Goal: Task Accomplishment & Management: Manage account settings

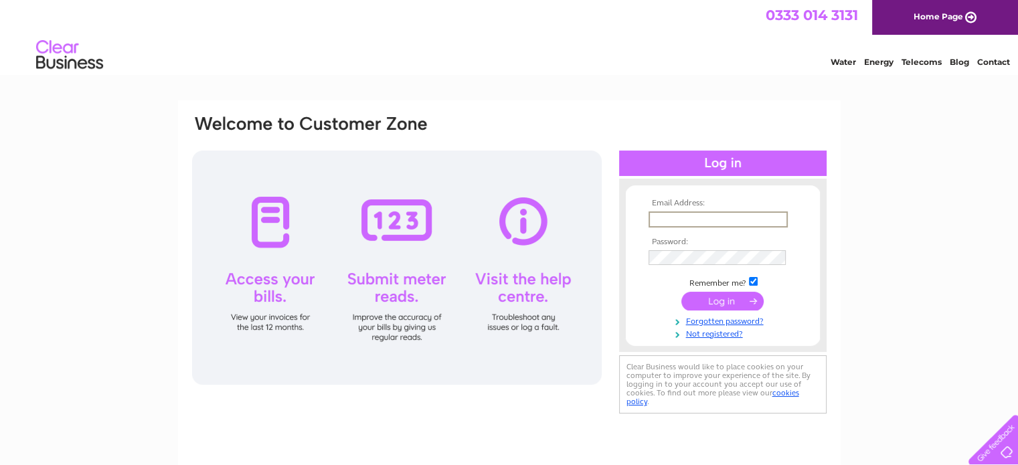
click at [700, 216] on input "text" at bounding box center [718, 220] width 139 height 16
type input "info@raw4thepaws.co.uk"
click at [739, 294] on input "submit" at bounding box center [723, 300] width 82 height 19
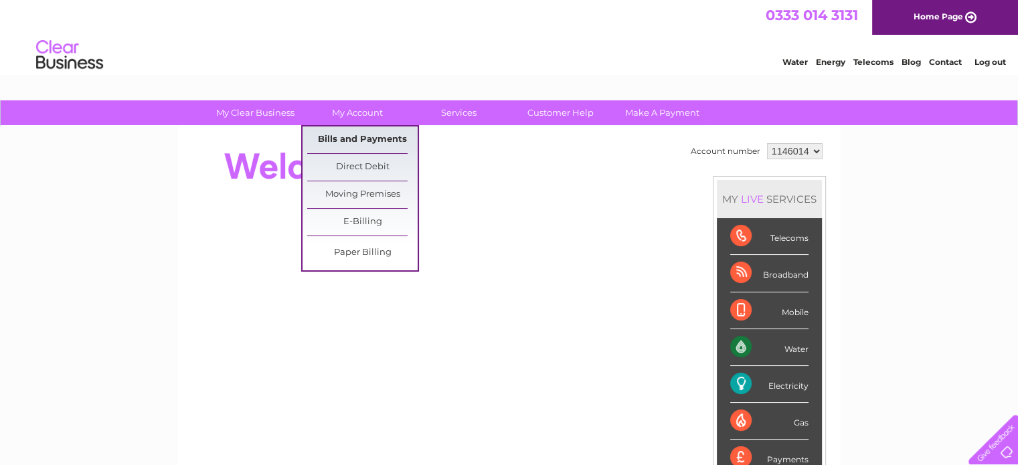
click at [352, 137] on link "Bills and Payments" at bounding box center [362, 140] width 110 height 27
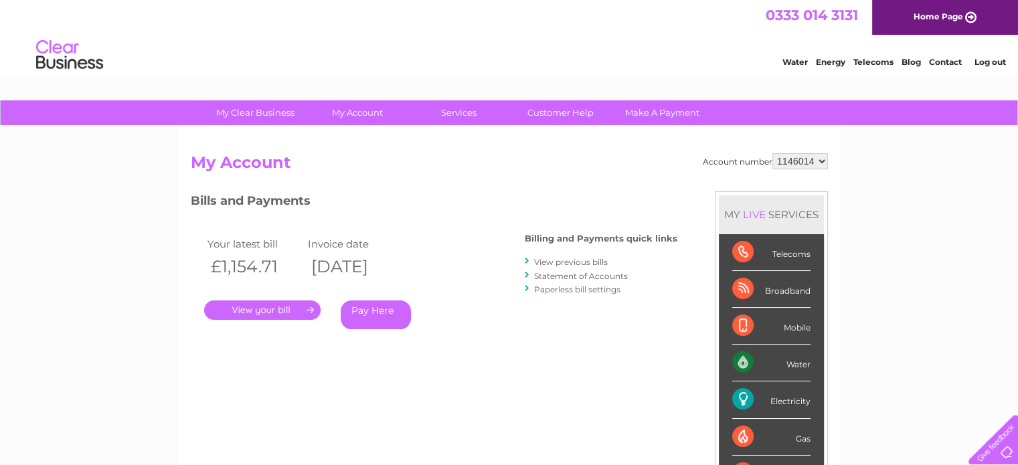
click at [275, 302] on link "." at bounding box center [262, 310] width 117 height 19
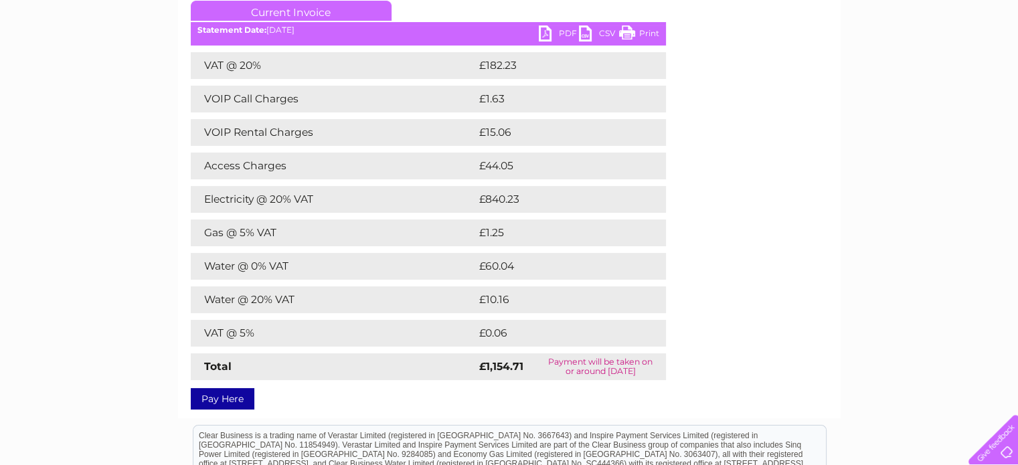
scroll to position [201, 0]
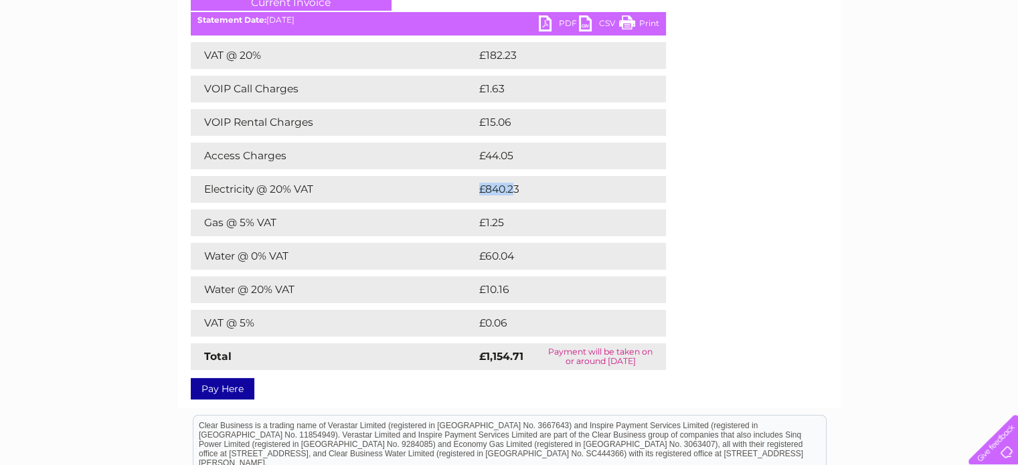
drag, startPoint x: 516, startPoint y: 191, endPoint x: 460, endPoint y: 191, distance: 56.2
click at [460, 191] on tr "Electricity @ 20% VAT £840.23" at bounding box center [428, 189] width 475 height 27
click at [704, 185] on div "Account number 1146014 Bills and Payments Current Invoice PDF CSV Print £1.63" at bounding box center [509, 173] width 637 height 443
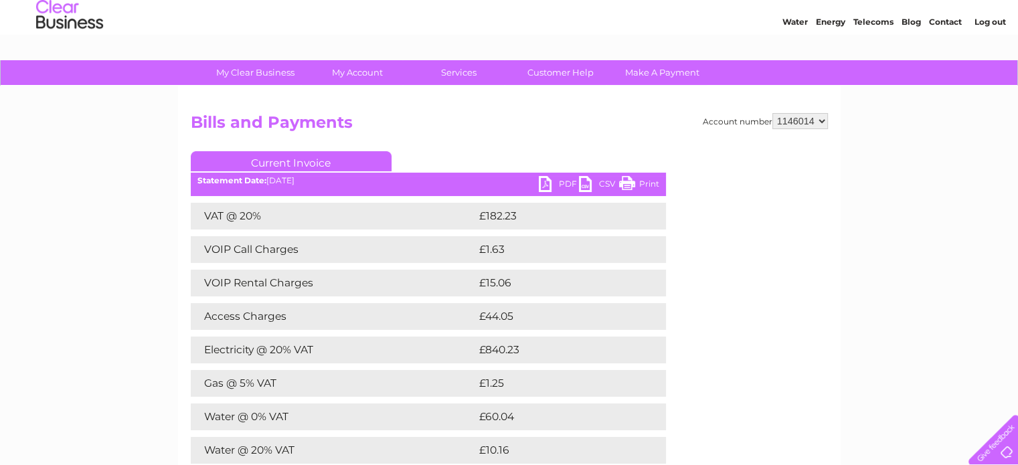
scroll to position [0, 0]
